Goal: Transaction & Acquisition: Book appointment/travel/reservation

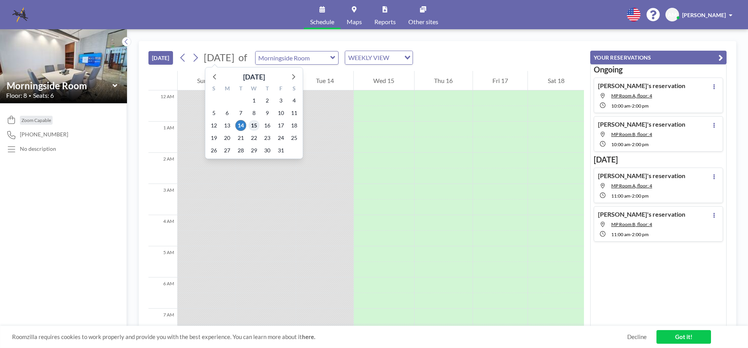
click at [253, 126] on span "15" at bounding box center [254, 125] width 11 height 11
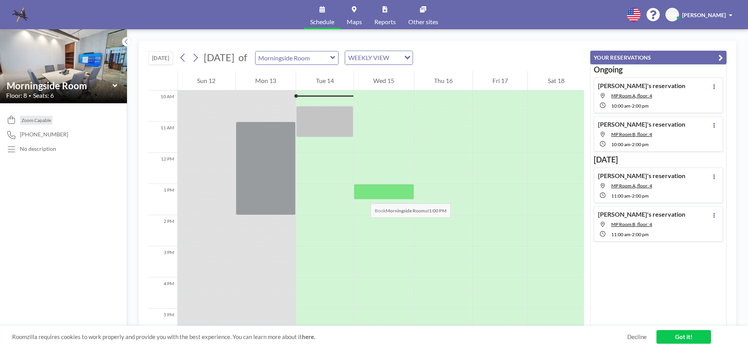
scroll to position [273, 0]
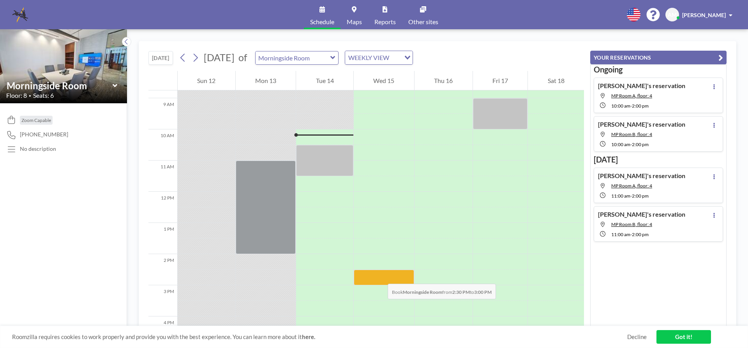
click at [380, 276] on div at bounding box center [384, 278] width 60 height 16
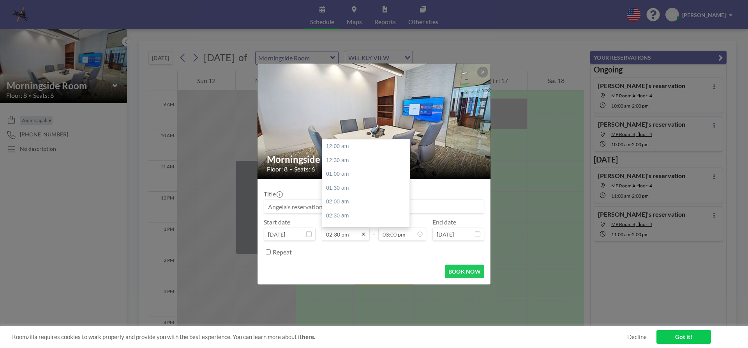
scroll to position [402, 0]
click at [361, 234] on icon at bounding box center [363, 234] width 6 height 6
click at [352, 162] on div "03:00 pm" at bounding box center [367, 160] width 91 height 14
type input "03:00 pm"
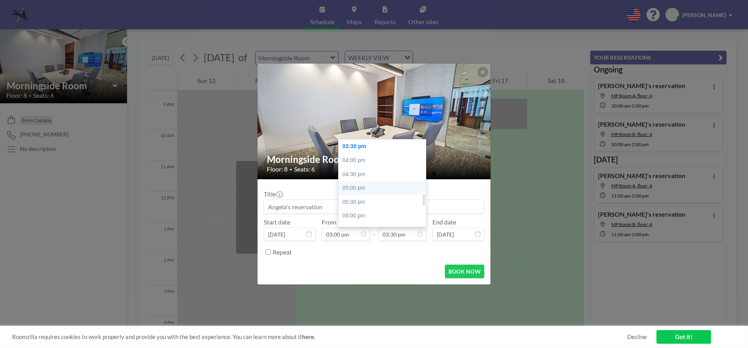
click at [368, 190] on div "05:00 pm" at bounding box center [384, 188] width 91 height 14
type input "05:00 pm"
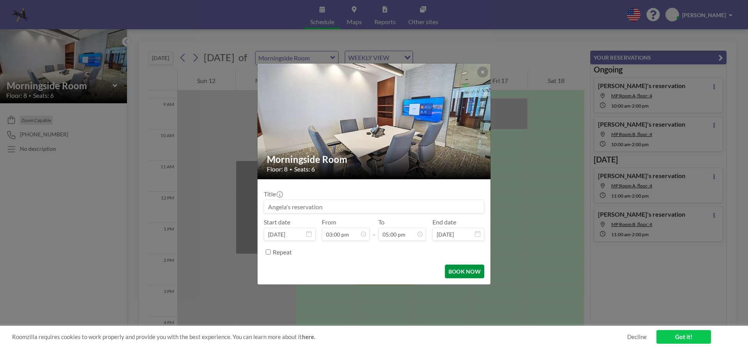
click at [468, 274] on button "BOOK NOW" at bounding box center [464, 271] width 39 height 14
